Goal: Transaction & Acquisition: Book appointment/travel/reservation

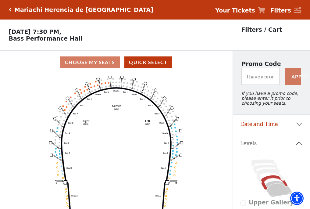
scroll to position [28, 0]
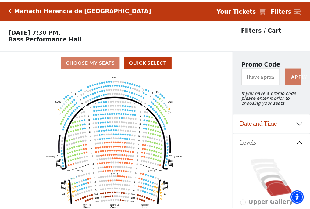
scroll to position [28, 0]
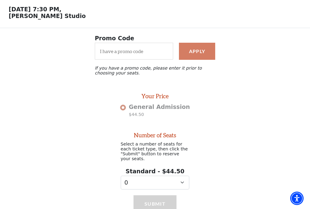
scroll to position [49, 0]
